Goal: Information Seeking & Learning: Learn about a topic

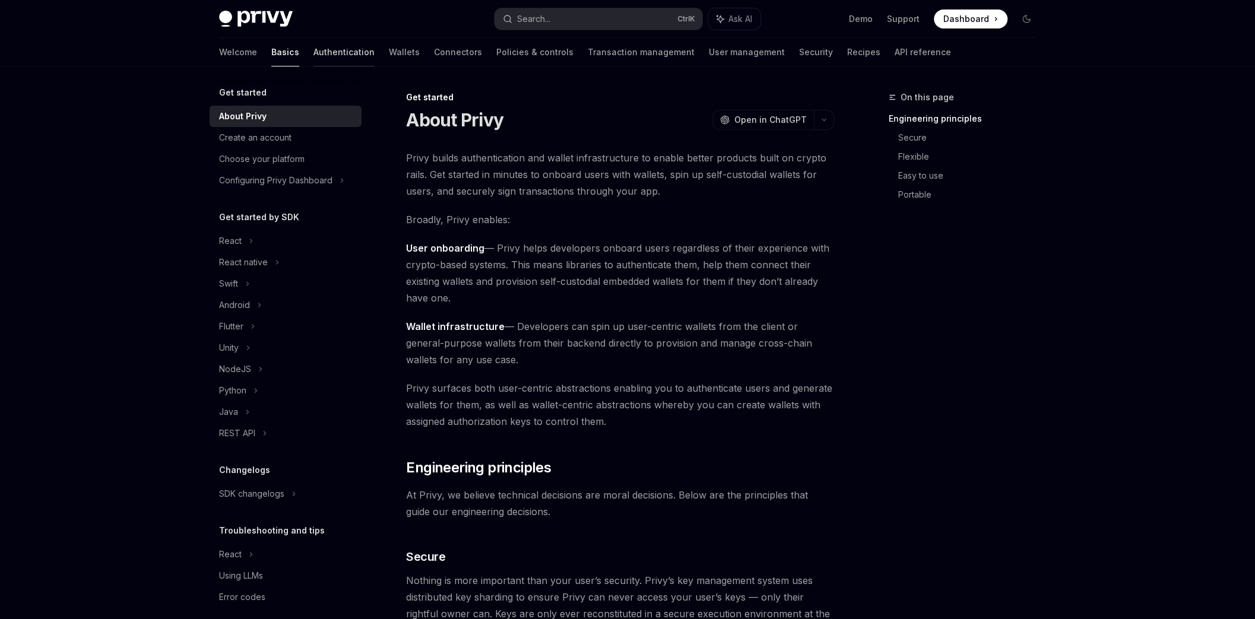
click at [313, 56] on link "Authentication" at bounding box center [343, 52] width 61 height 28
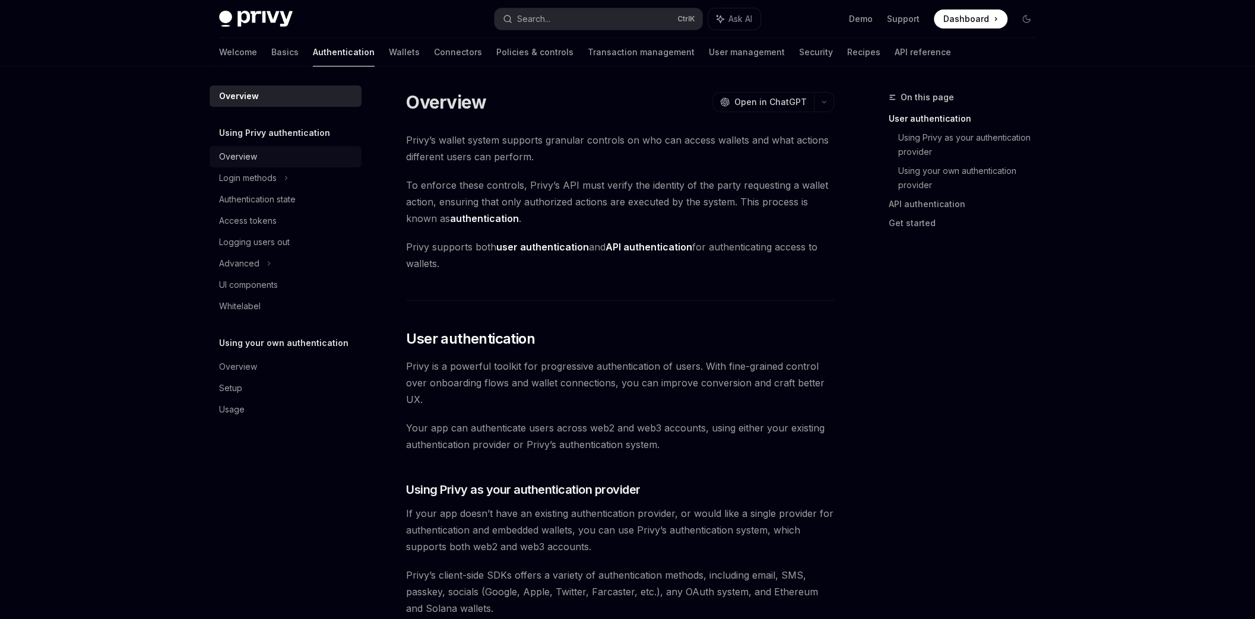
click at [256, 158] on div "Overview" at bounding box center [286, 157] width 135 height 14
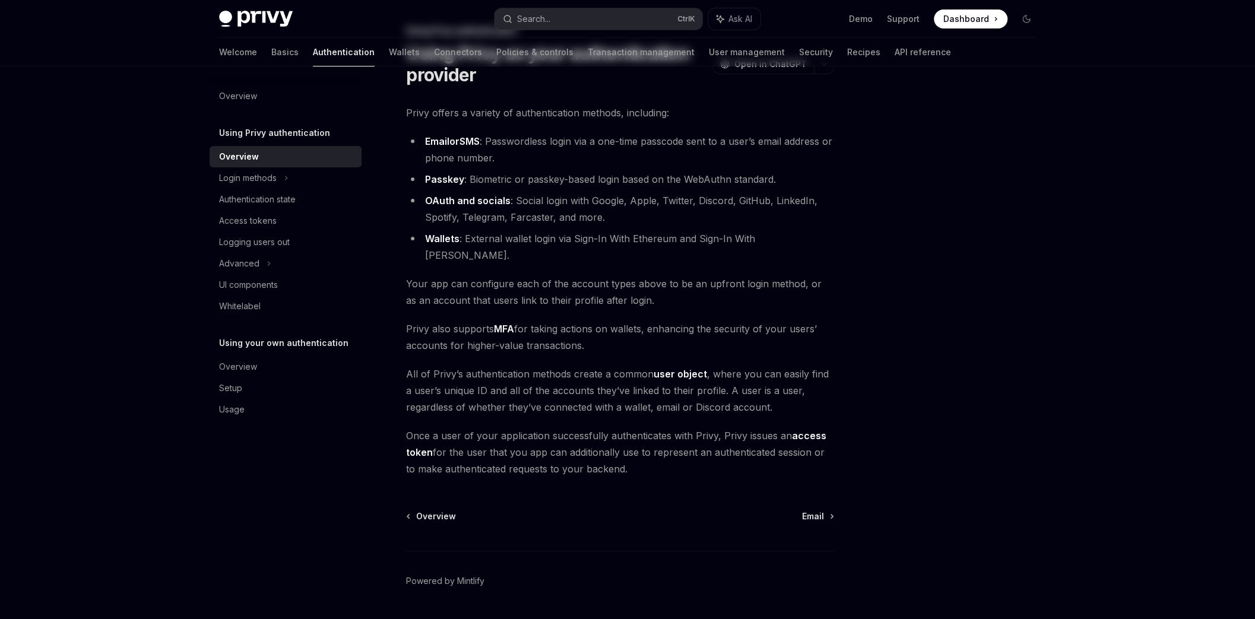
scroll to position [84, 0]
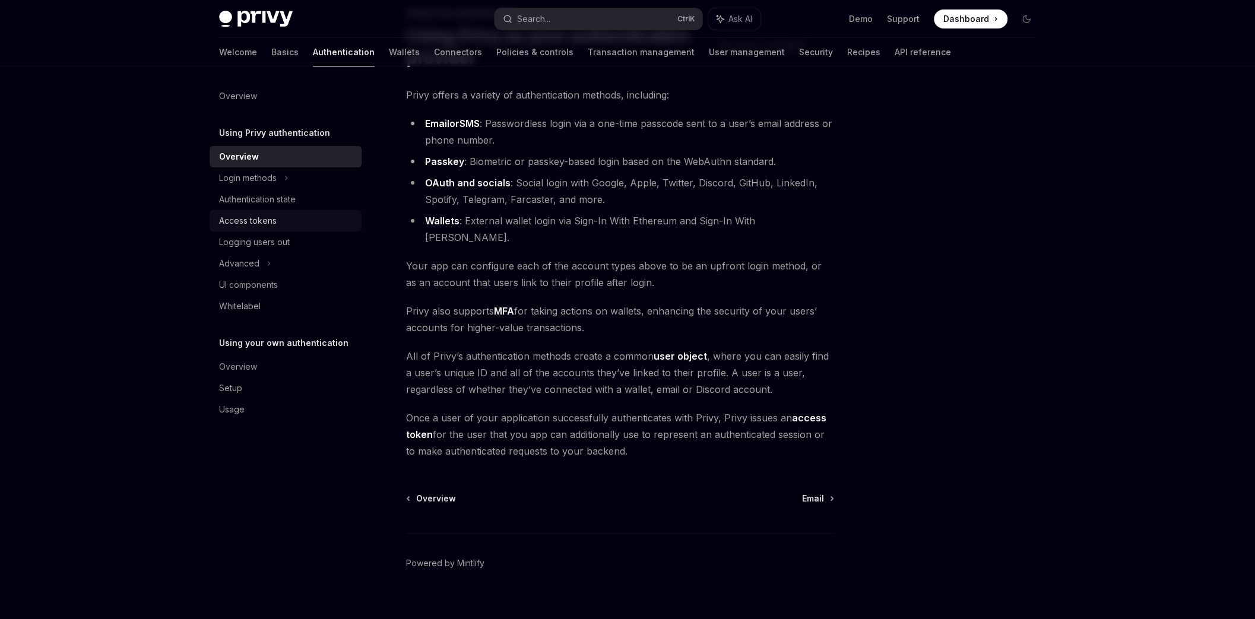
click at [244, 224] on div "Access tokens" at bounding box center [248, 221] width 58 height 14
type textarea "*"
